Goal: Complete application form: Complete application form

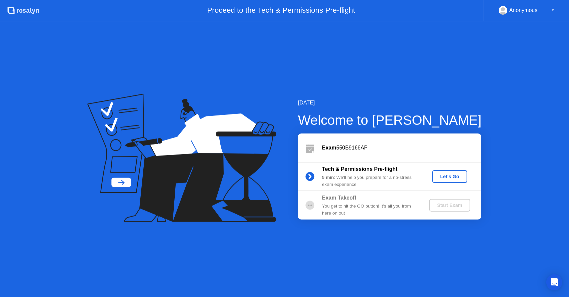
click at [449, 175] on div "Let's Go" at bounding box center [450, 176] width 30 height 5
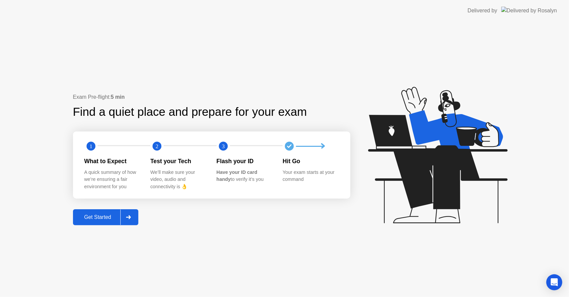
click at [113, 215] on div "Get Started" at bounding box center [98, 217] width 46 height 6
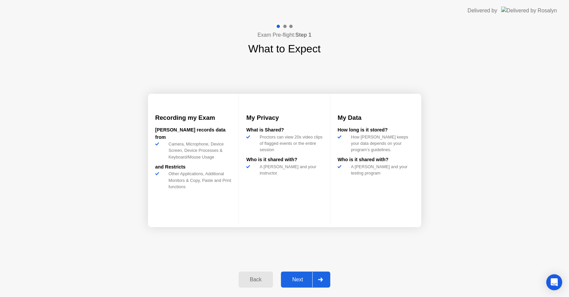
click at [304, 278] on div "Next" at bounding box center [298, 279] width 30 height 6
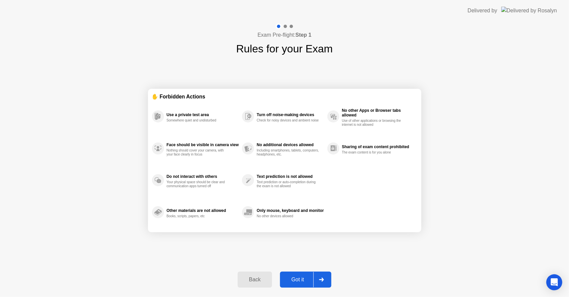
click at [304, 278] on div "Got it" at bounding box center [297, 279] width 31 height 6
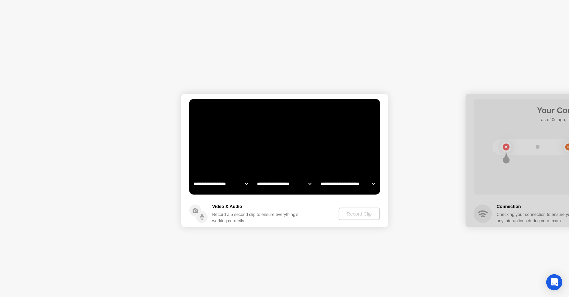
select select "**********"
select select "*******"
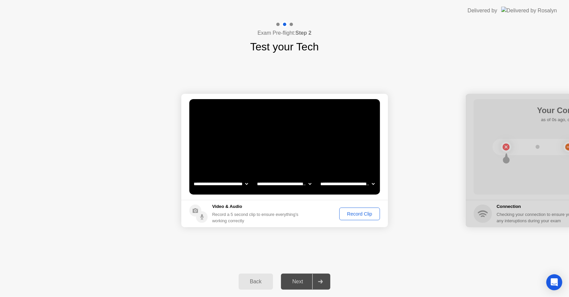
click at [262, 282] on div "Back" at bounding box center [256, 281] width 30 height 6
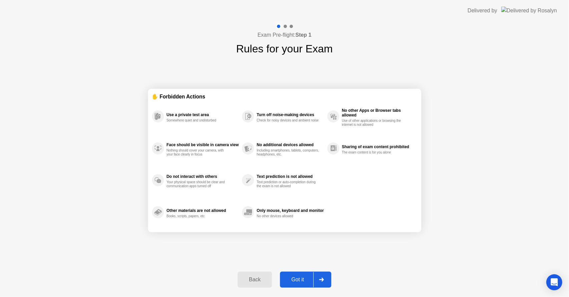
click at [298, 277] on div "Got it" at bounding box center [297, 279] width 31 height 6
select select "**********"
select select "*******"
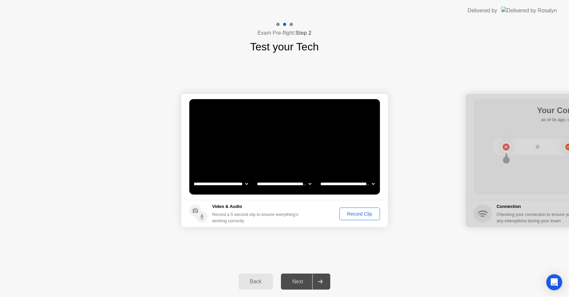
click at [302, 279] on div "Next" at bounding box center [298, 281] width 30 height 6
click at [357, 216] on div "Record Clip" at bounding box center [360, 213] width 36 height 5
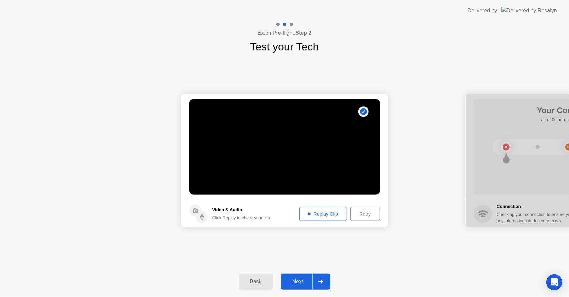
click at [366, 215] on div "Retry" at bounding box center [365, 213] width 25 height 5
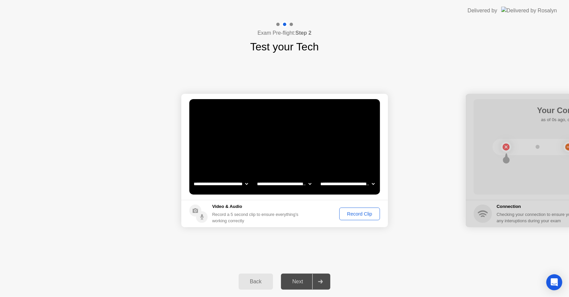
click at [366, 213] on div "Record Clip" at bounding box center [360, 213] width 36 height 5
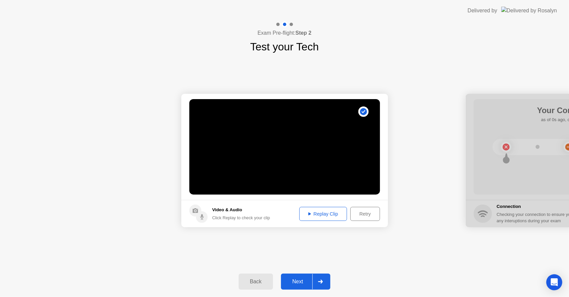
click at [366, 215] on div "Retry" at bounding box center [365, 213] width 25 height 5
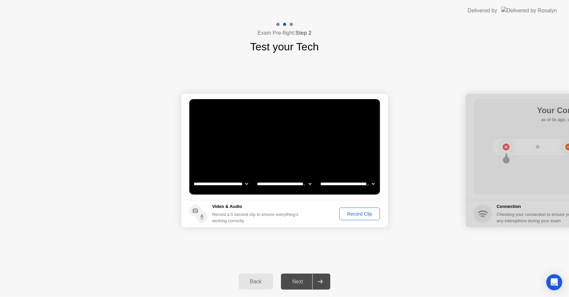
click at [366, 215] on div "Record Clip" at bounding box center [360, 213] width 36 height 5
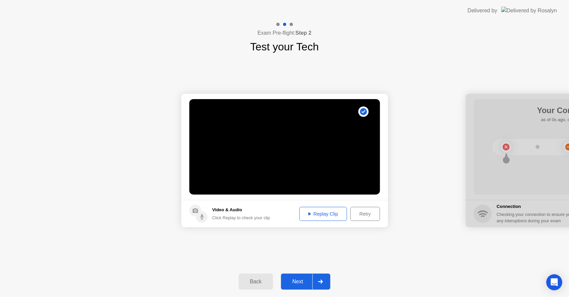
click at [332, 215] on div "Replay Clip" at bounding box center [323, 213] width 43 height 5
click at [293, 280] on div "Next" at bounding box center [298, 281] width 30 height 6
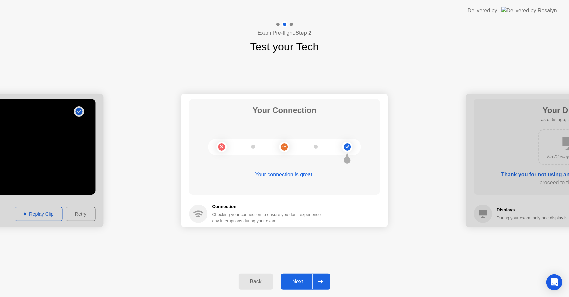
click at [299, 280] on div "Next" at bounding box center [298, 281] width 30 height 6
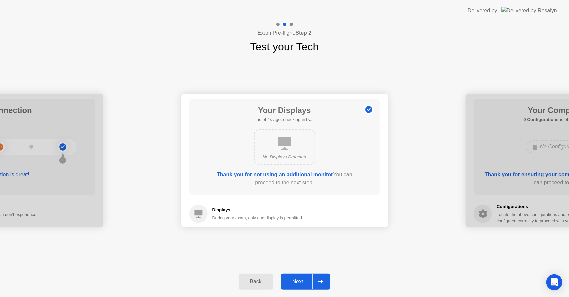
click at [299, 280] on div "Next" at bounding box center [298, 281] width 30 height 6
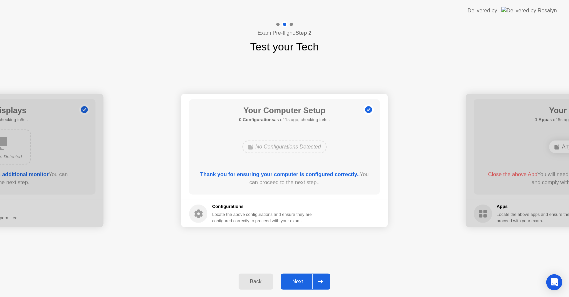
click at [303, 276] on button "Next" at bounding box center [306, 281] width 50 height 16
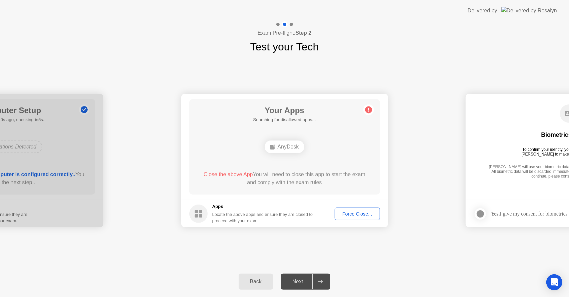
click at [302, 283] on div "Next" at bounding box center [298, 281] width 30 height 6
click at [364, 211] on div "Force Close..." at bounding box center [357, 213] width 41 height 5
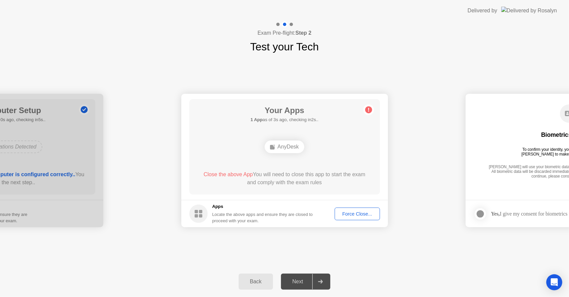
click at [355, 213] on div "Force Close..." at bounding box center [357, 213] width 41 height 5
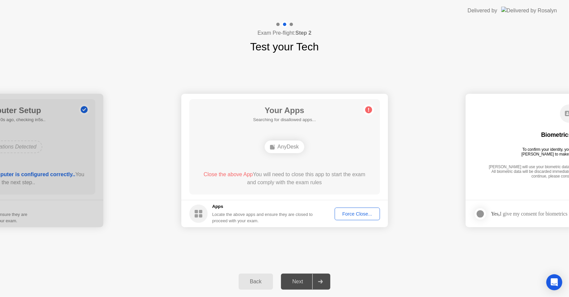
click at [364, 213] on div "Force Close..." at bounding box center [357, 213] width 41 height 5
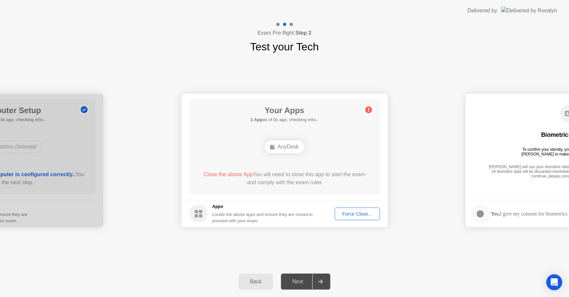
click at [352, 215] on div "Force Close..." at bounding box center [357, 213] width 41 height 5
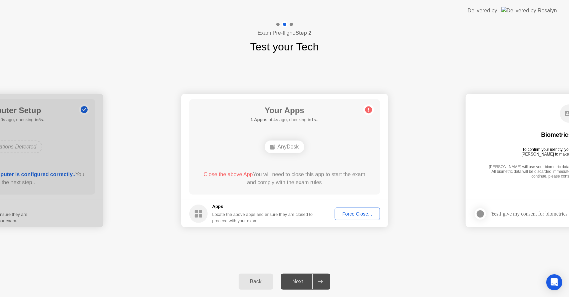
click at [350, 215] on div "Force Close..." at bounding box center [357, 213] width 41 height 5
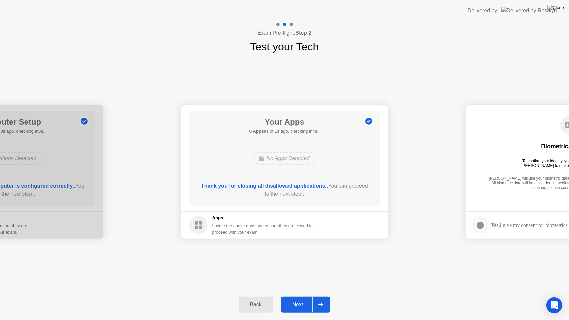
click at [307, 296] on div "Next" at bounding box center [298, 305] width 30 height 6
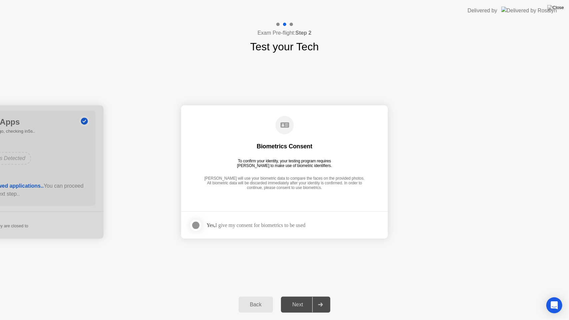
click at [197, 223] on div at bounding box center [196, 225] width 8 height 8
click at [301, 296] on div "Next" at bounding box center [298, 305] width 30 height 6
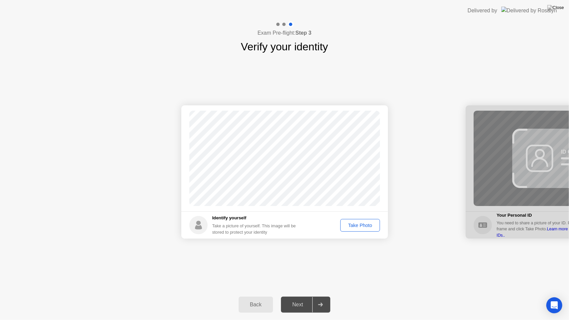
click at [357, 226] on div "Take Photo" at bounding box center [360, 225] width 35 height 5
click at [301, 296] on div "Next" at bounding box center [298, 305] width 30 height 6
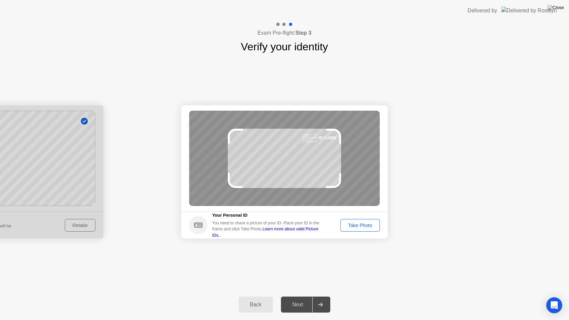
click at [358, 225] on div "Take Photo" at bounding box center [360, 225] width 35 height 5
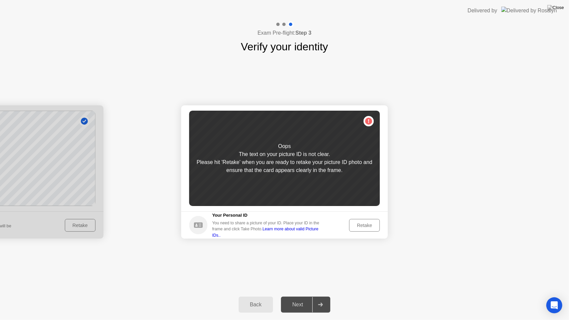
click at [362, 225] on div "Retake" at bounding box center [365, 225] width 26 height 5
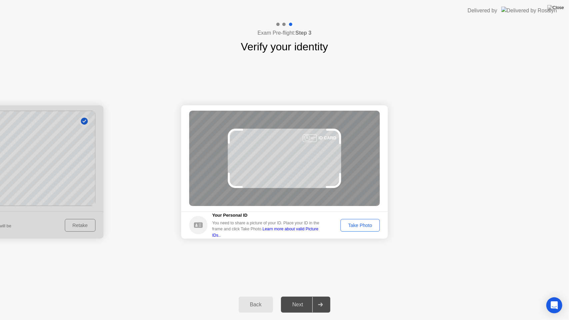
click at [362, 225] on div "Take Photo" at bounding box center [360, 225] width 35 height 5
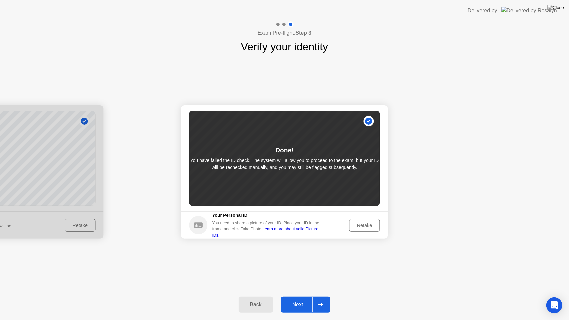
click at [362, 225] on div "Retake" at bounding box center [365, 225] width 26 height 5
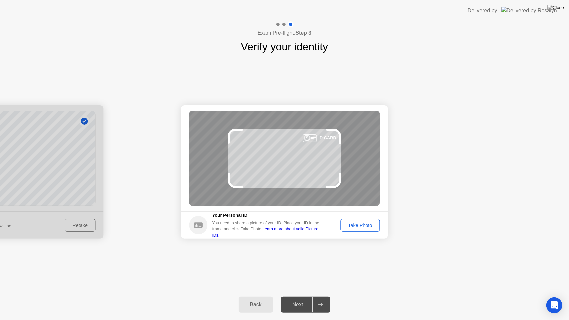
click at [362, 225] on div "Take Photo" at bounding box center [360, 225] width 35 height 5
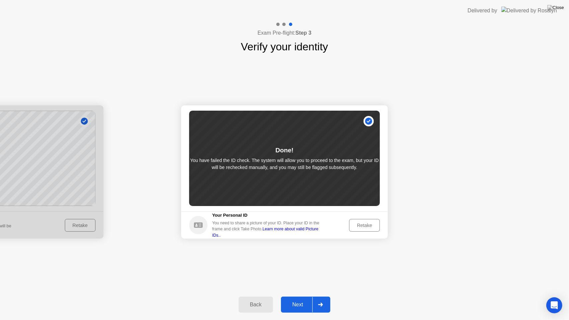
click at [362, 225] on div "Retake" at bounding box center [365, 225] width 26 height 5
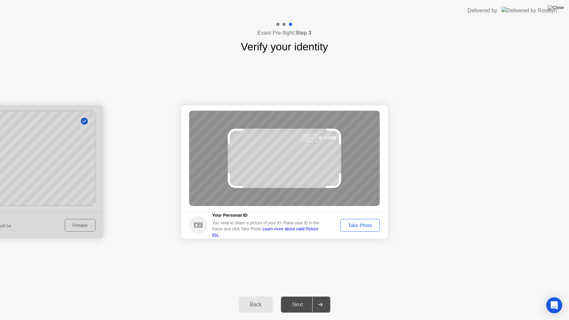
click at [362, 225] on div "Take Photo" at bounding box center [360, 225] width 35 height 5
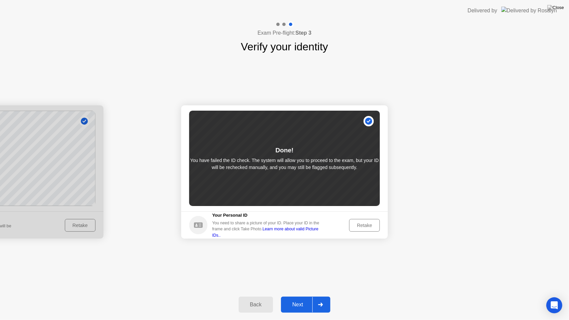
click at [305, 296] on div "Next" at bounding box center [298, 305] width 30 height 6
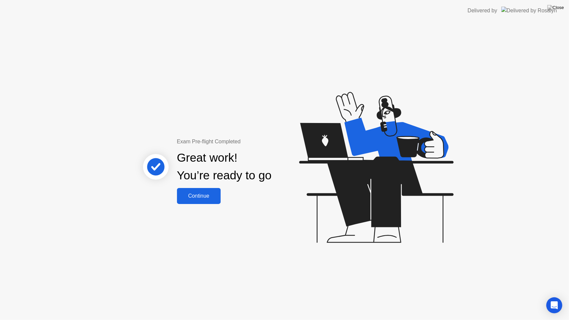
click at [203, 198] on div "Continue" at bounding box center [199, 196] width 40 height 6
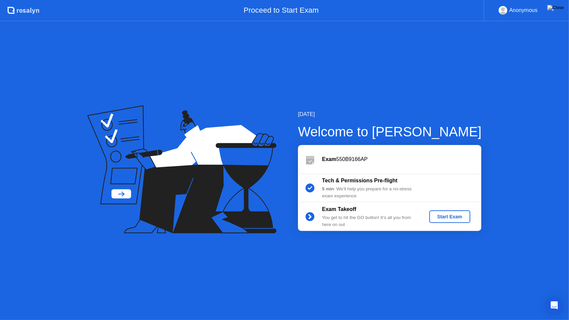
click at [454, 216] on div "Start Exam" at bounding box center [450, 216] width 36 height 5
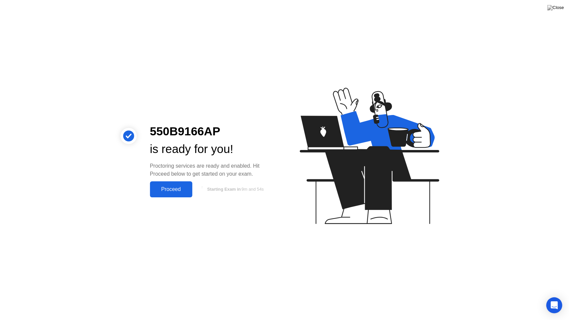
click at [178, 190] on div "Proceed" at bounding box center [171, 189] width 38 height 6
